Goal: Find contact information: Find contact information

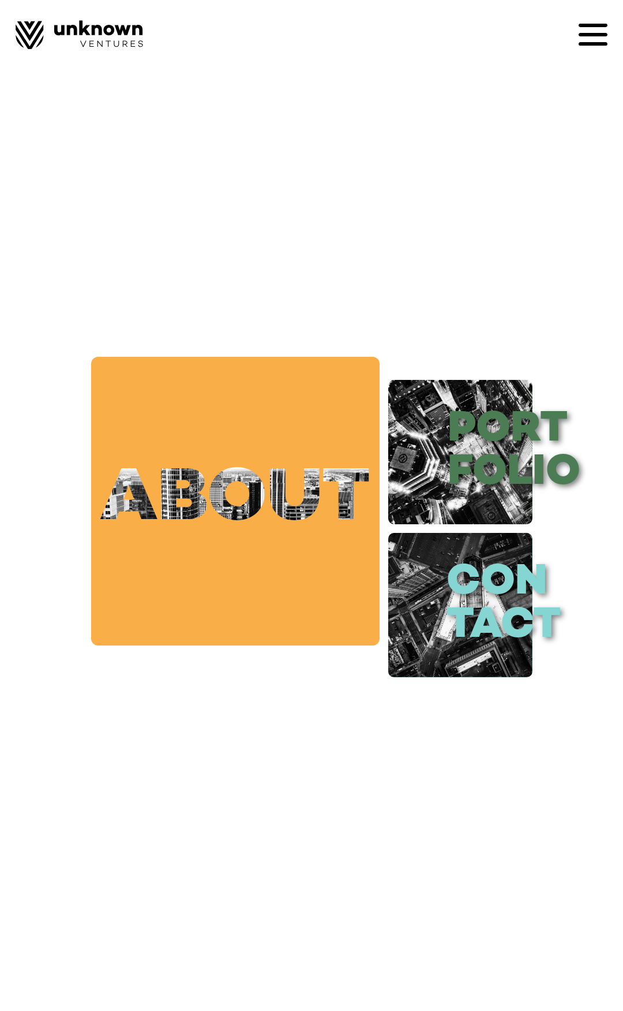
click at [244, 532] on link "about" at bounding box center [235, 501] width 289 height 289
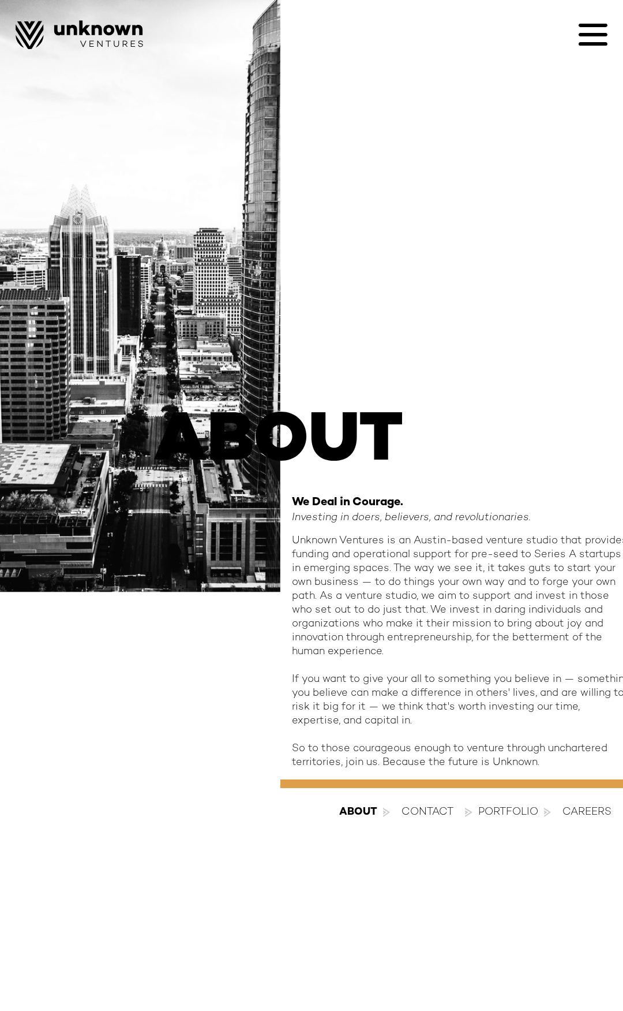
click at [412, 812] on div "contact" at bounding box center [428, 812] width 52 height 14
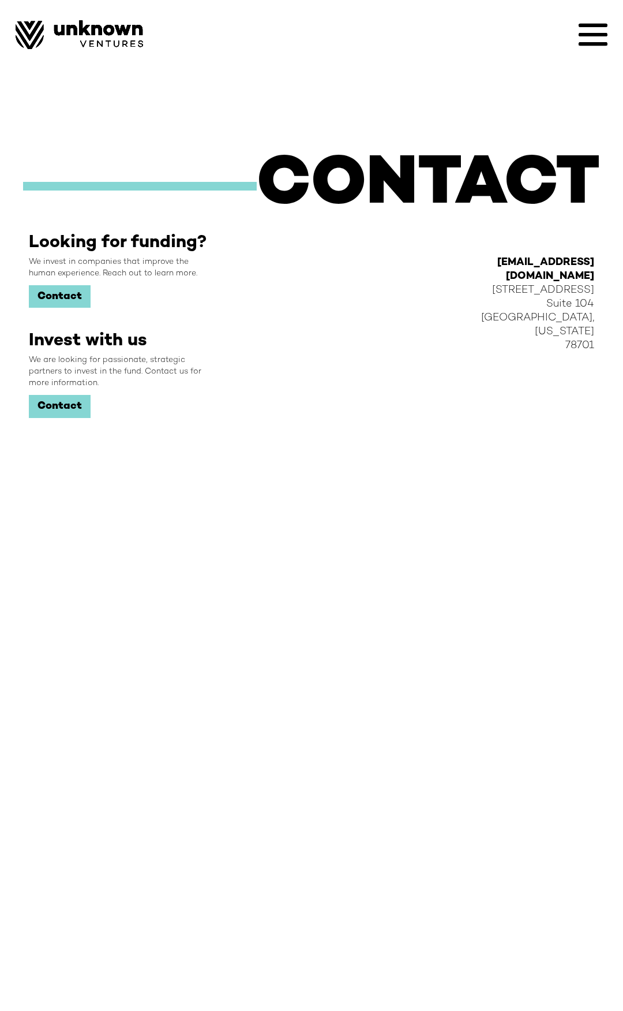
click at [50, 297] on link "Contact" at bounding box center [60, 296] width 62 height 23
click at [66, 298] on link "Contact" at bounding box center [60, 296] width 62 height 23
click at [69, 297] on link "Contact" at bounding box center [60, 296] width 62 height 23
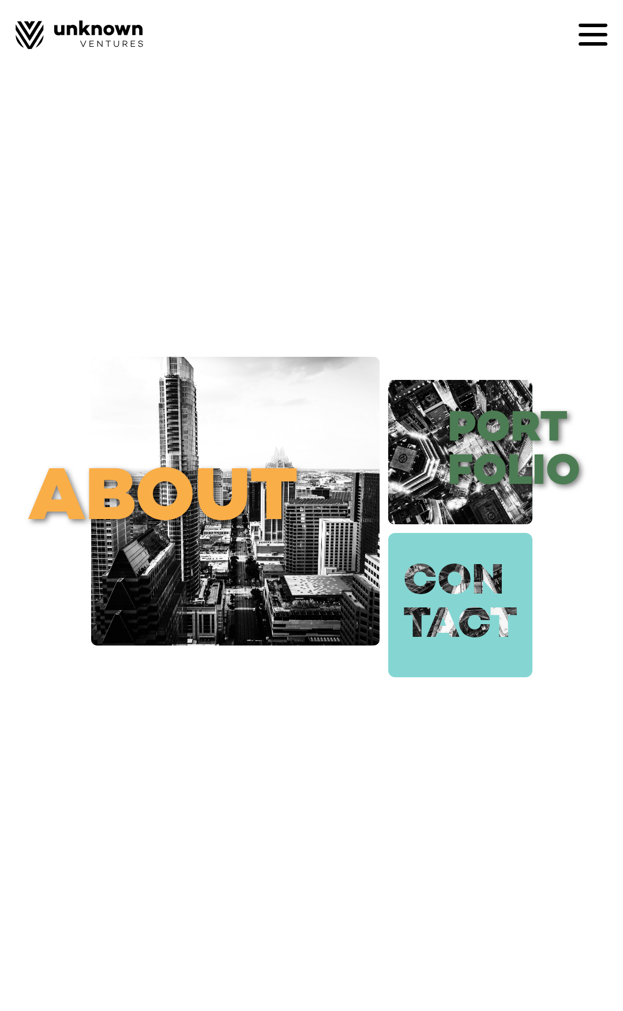
click at [489, 591] on link "con tact" at bounding box center [461, 605] width 144 height 144
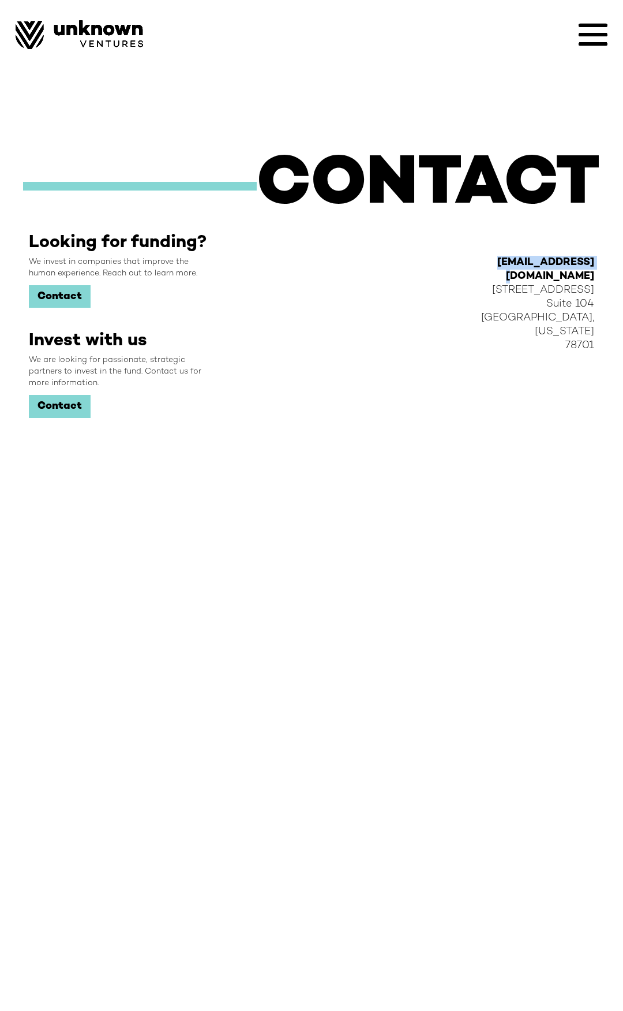
drag, startPoint x: 497, startPoint y: 264, endPoint x: 596, endPoint y: 262, distance: 99.3
click at [596, 262] on div "[EMAIL_ADDRESS][DOMAIN_NAME] [STREET_ADDRESS][US_STATE]" at bounding box center [541, 377] width 130 height 289
copy strong "[EMAIL_ADDRESS][DOMAIN_NAME]"
